Goal: Task Accomplishment & Management: Manage account settings

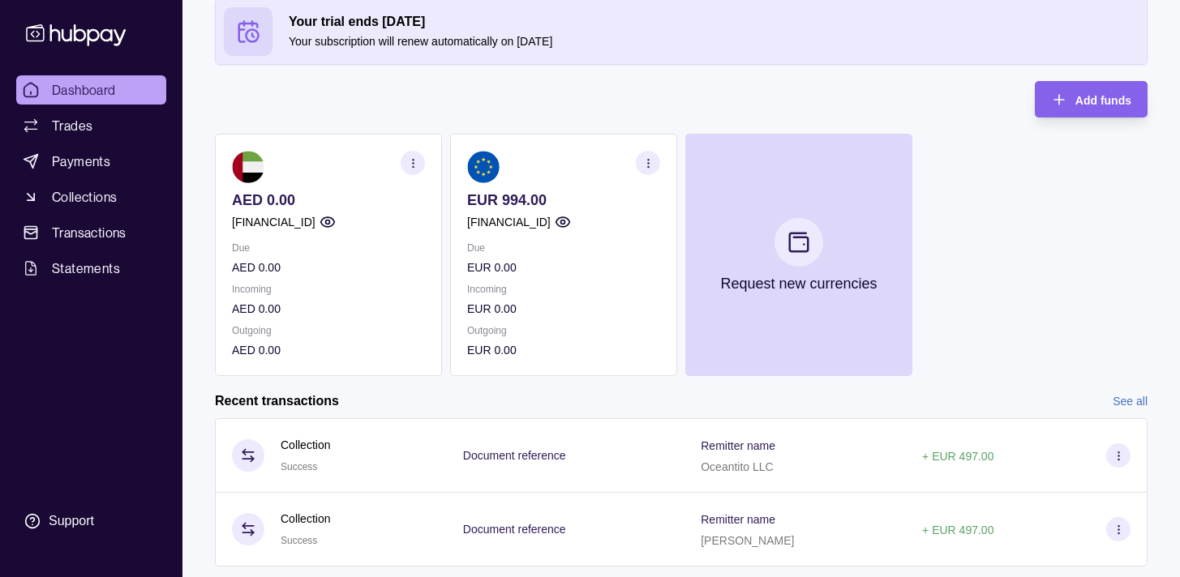
scroll to position [131, 0]
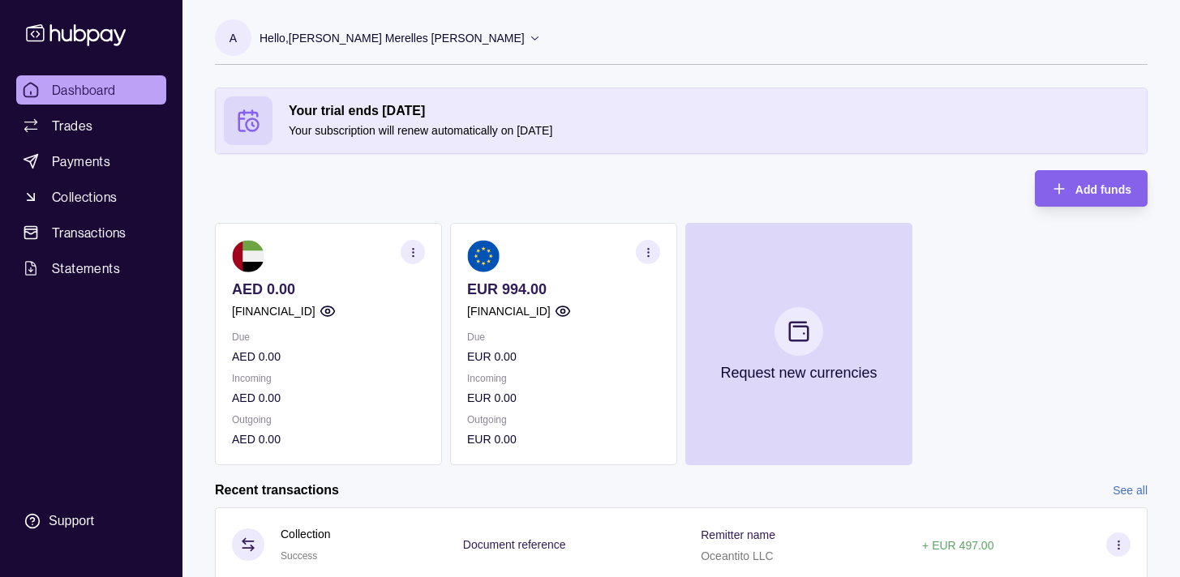
scroll to position [131, 0]
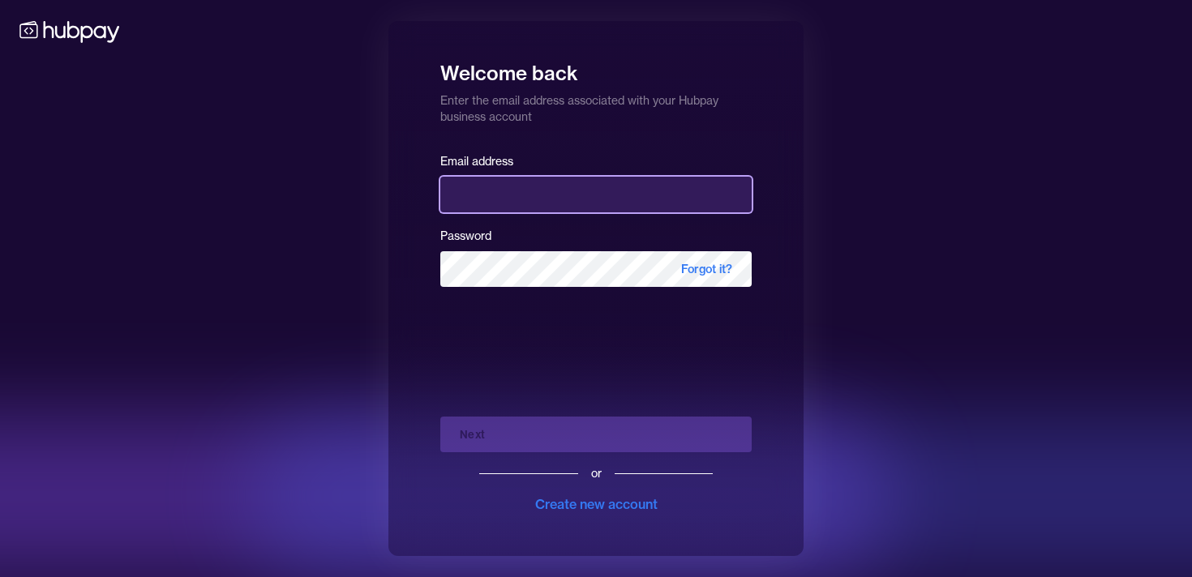
type input "**********"
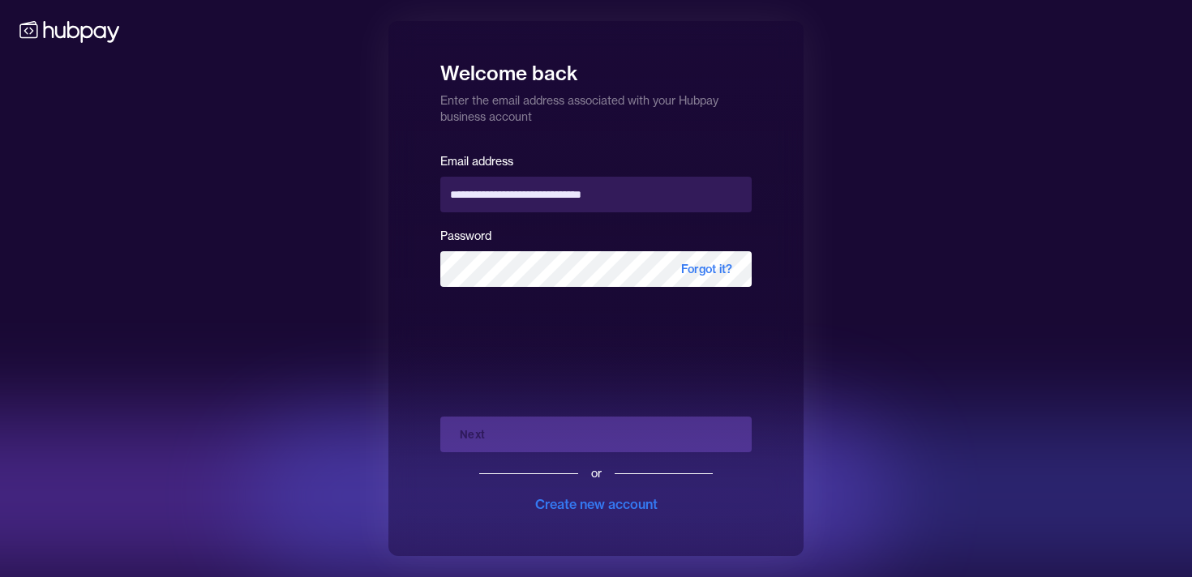
click at [559, 435] on div "Next or Create new account" at bounding box center [595, 459] width 311 height 110
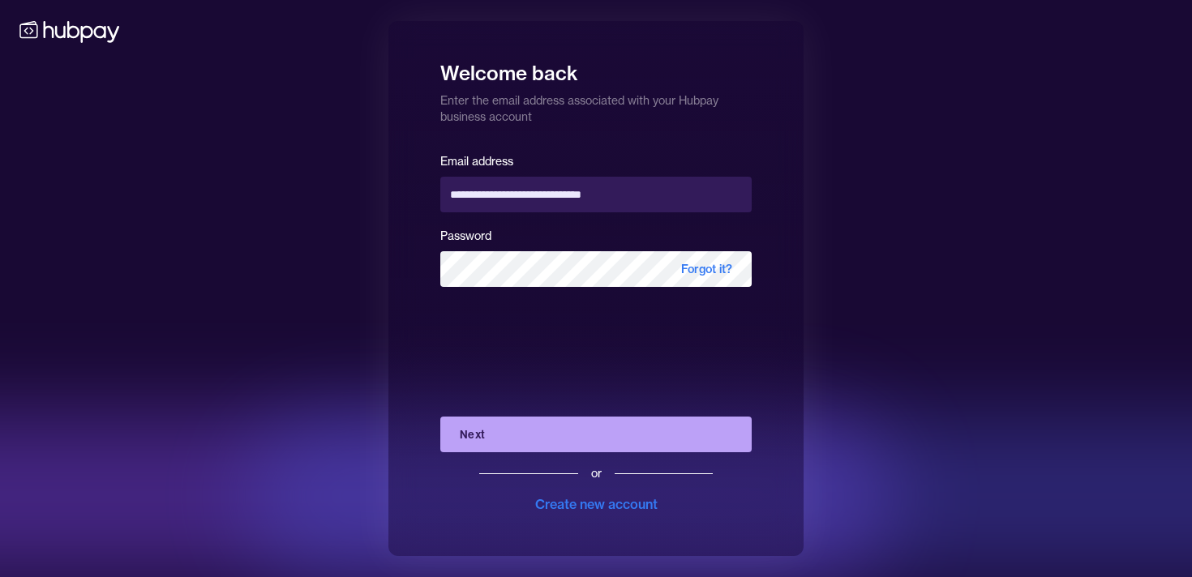
click at [557, 433] on button "Next" at bounding box center [595, 435] width 311 height 36
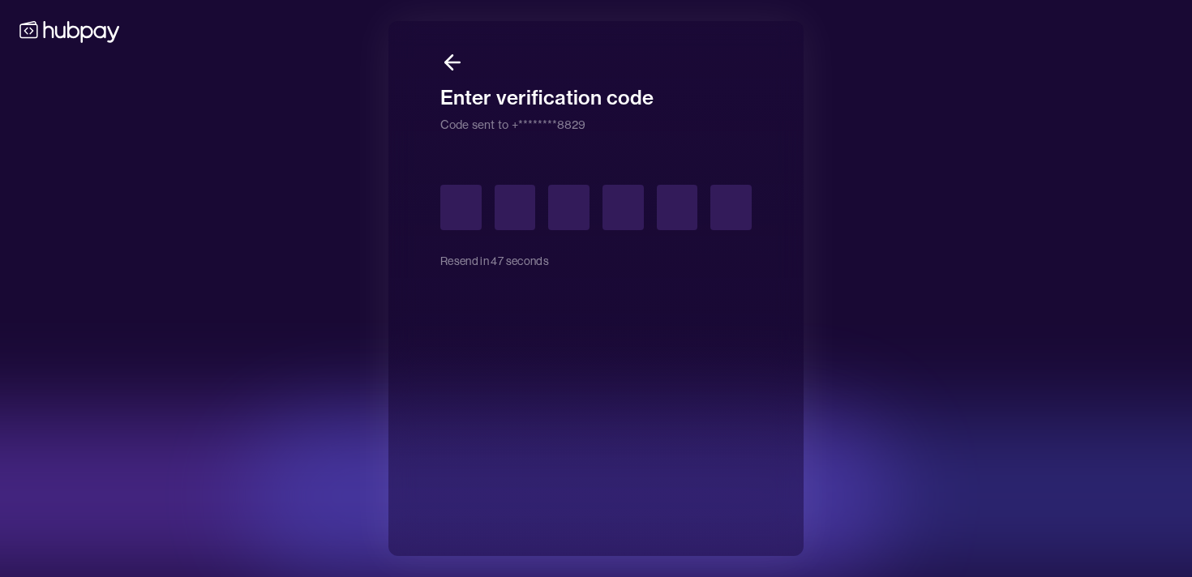
type input "*"
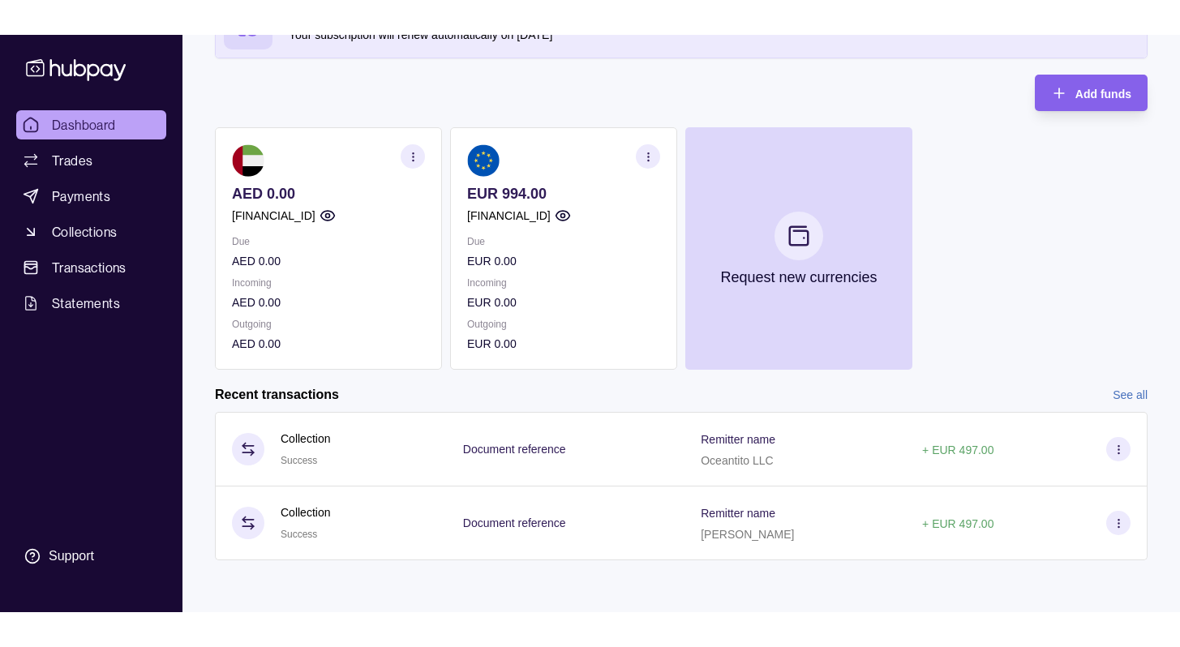
scroll to position [61, 0]
